Goal: Task Accomplishment & Management: Complete application form

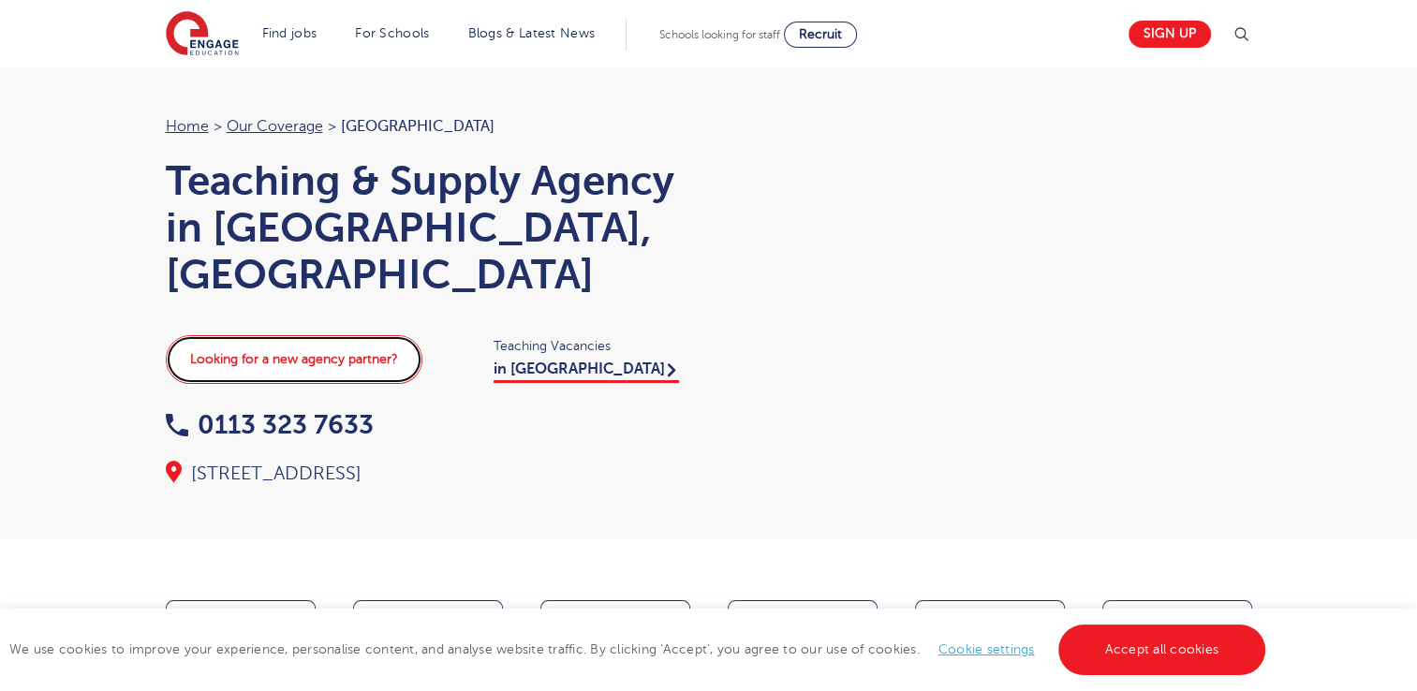
click at [339, 335] on link "Looking for a new agency partner?" at bounding box center [294, 359] width 257 height 49
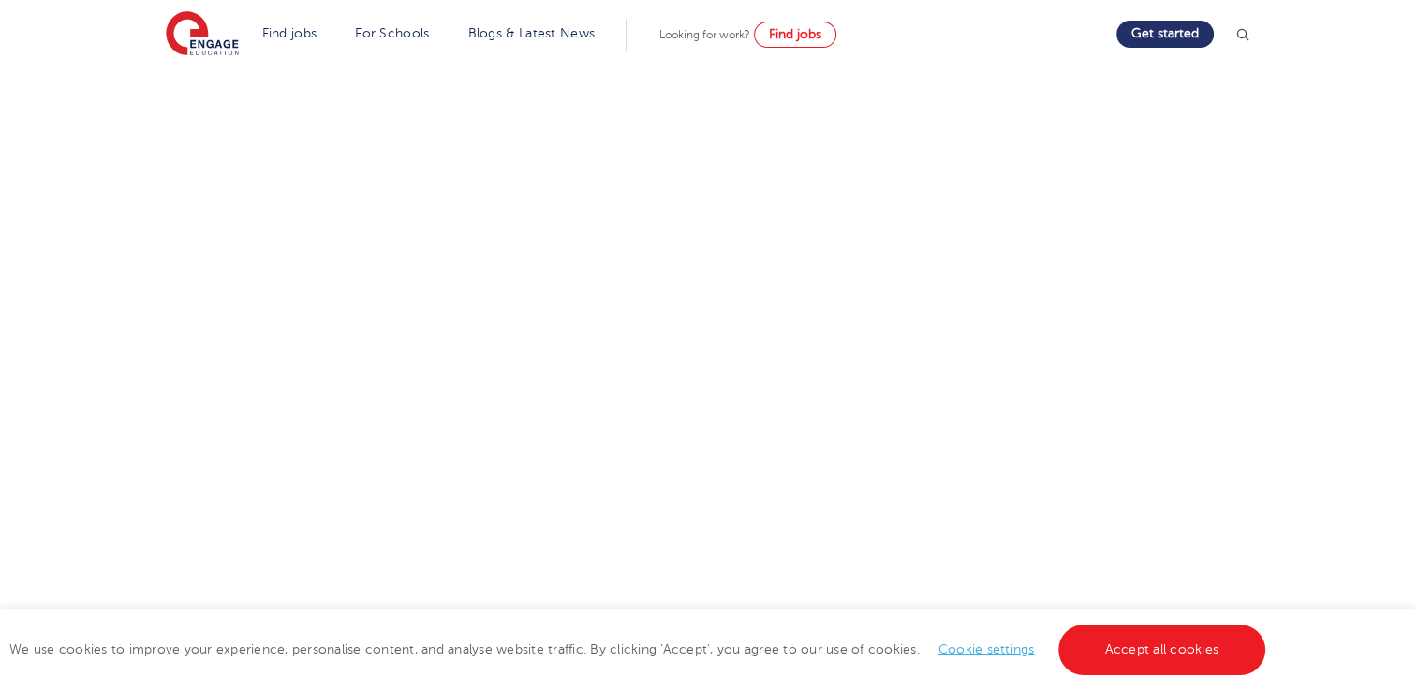
scroll to position [526, 0]
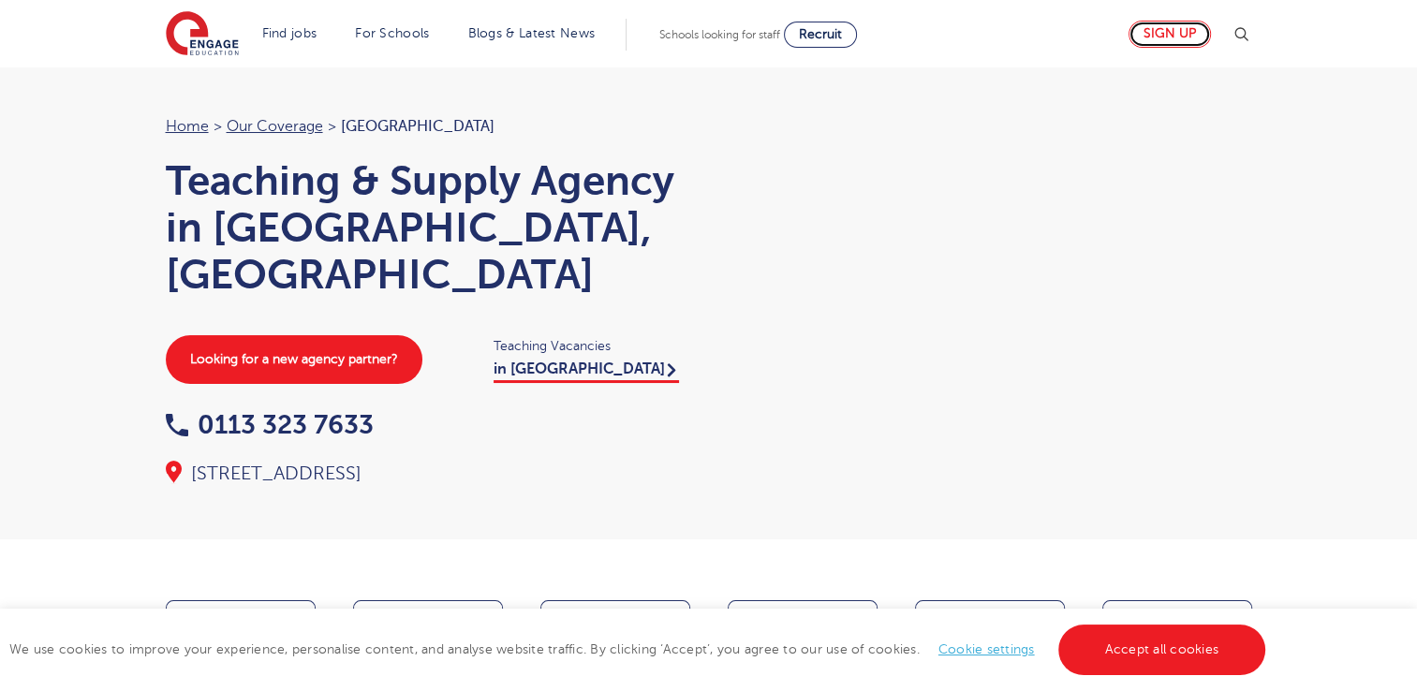
click at [1161, 26] on link "Sign up" at bounding box center [1170, 34] width 82 height 27
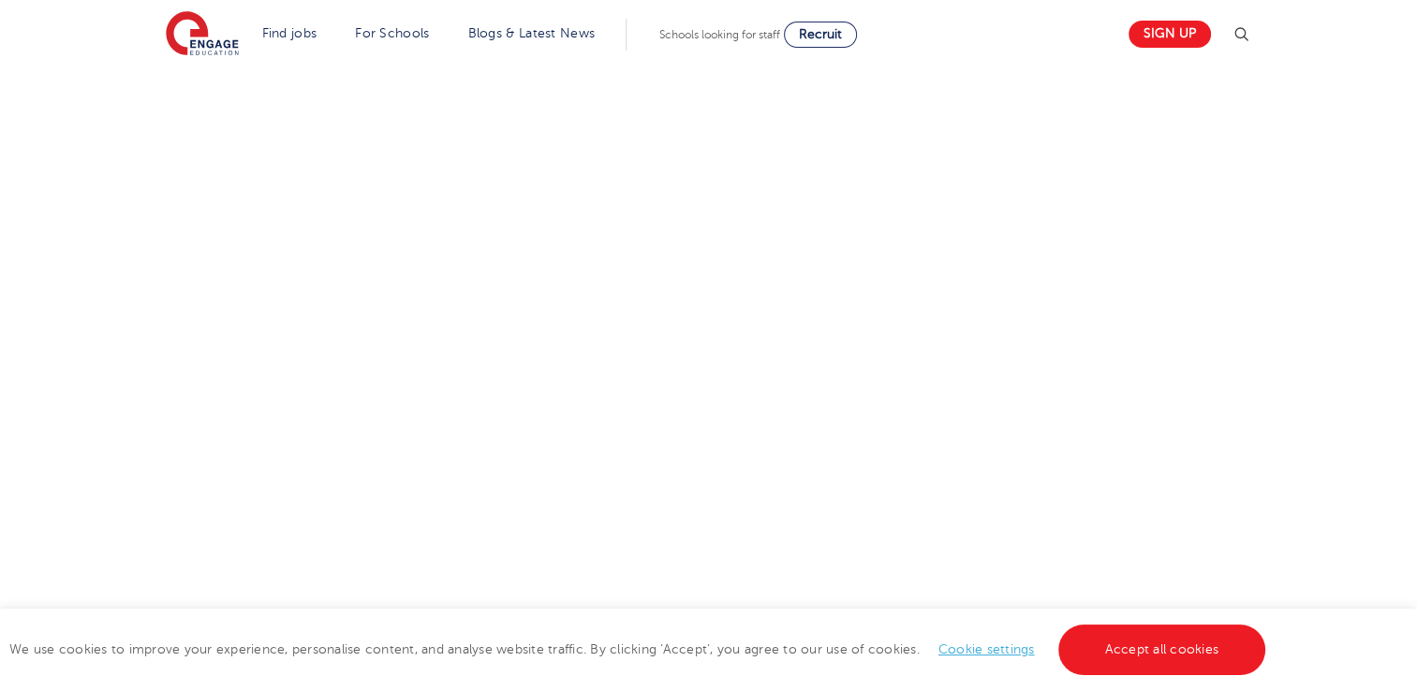
scroll to position [690, 0]
drag, startPoint x: 792, startPoint y: 594, endPoint x: 940, endPoint y: 445, distance: 210.0
click at [940, 445] on div "Let us know more about you!" at bounding box center [709, 357] width 1136 height 814
